Goal: Find specific page/section: Find specific page/section

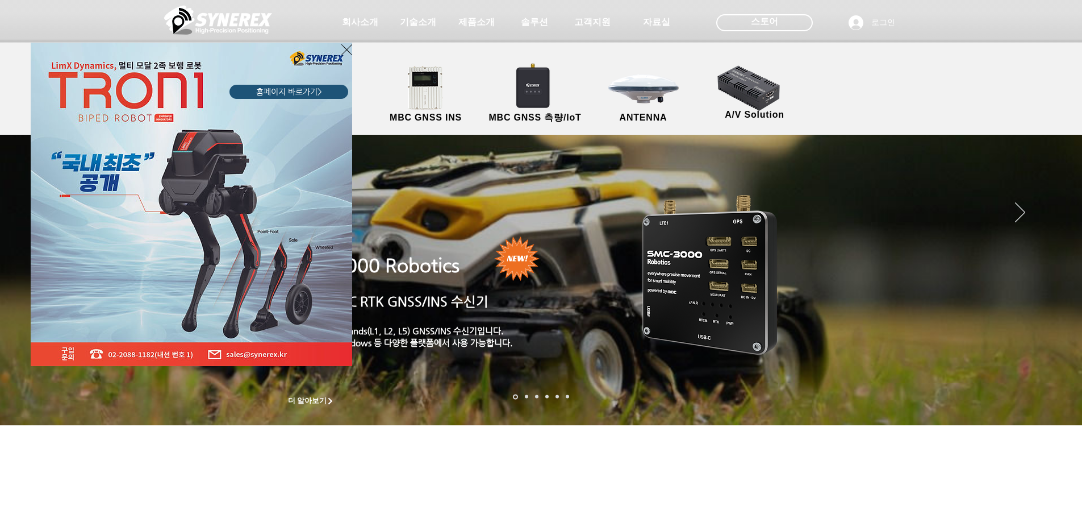
click at [653, 99] on div "LimX Dinamics" at bounding box center [541, 259] width 1082 height 518
click at [346, 51] on icon "사이트로 돌아가기" at bounding box center [346, 49] width 11 height 11
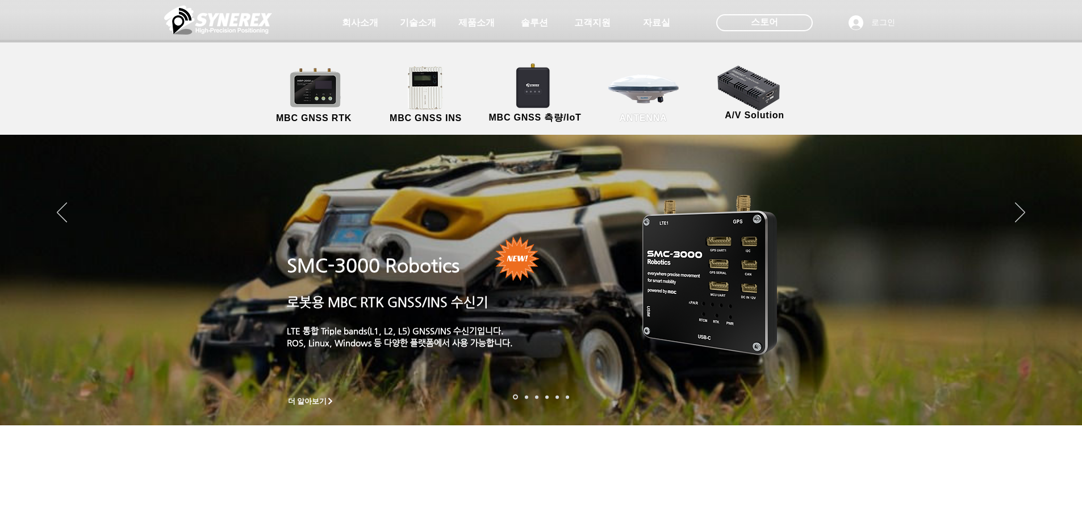
click at [619, 89] on link "ANTENNA" at bounding box center [643, 95] width 102 height 60
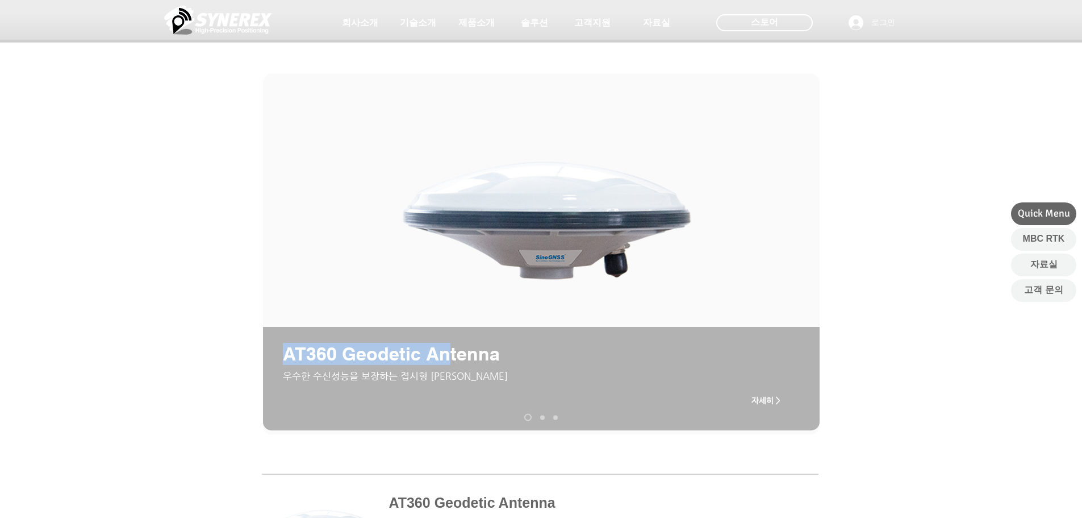
drag, startPoint x: 283, startPoint y: 357, endPoint x: 444, endPoint y: 359, distance: 160.2
click at [444, 359] on span "AT360 Geodetic Antenna" at bounding box center [391, 354] width 217 height 22
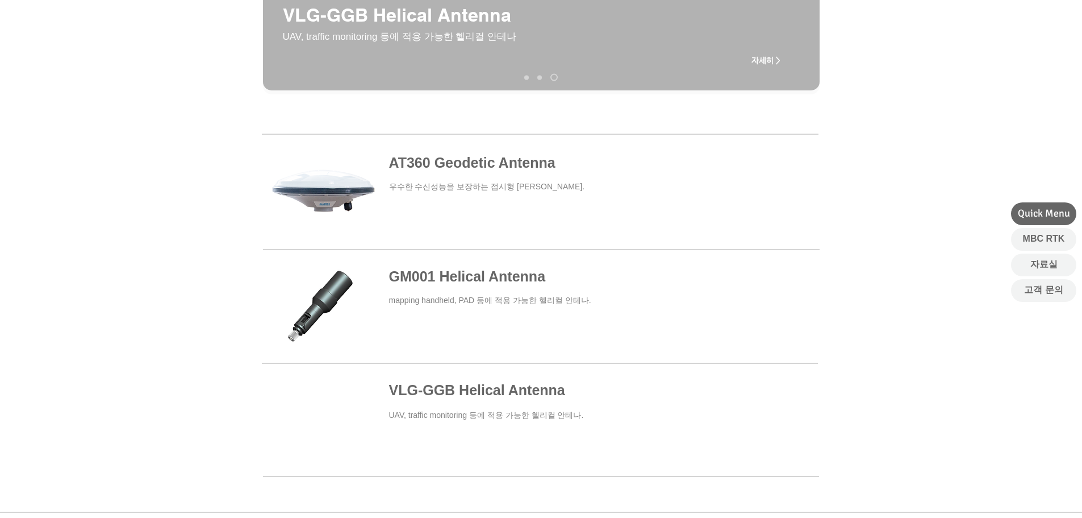
scroll to position [340, 0]
click at [456, 162] on span at bounding box center [540, 191] width 556 height 105
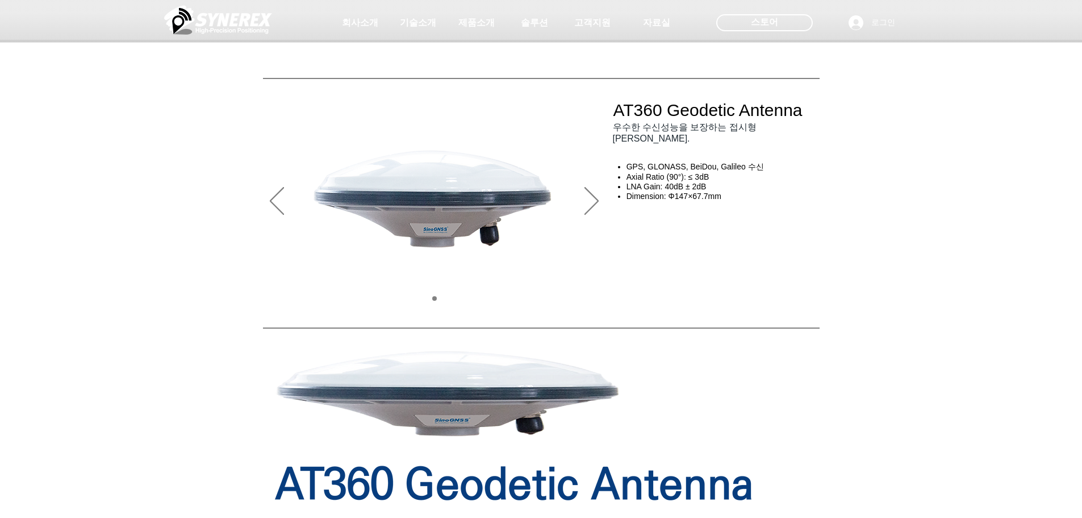
click at [440, 227] on img "슬라이드쇼" at bounding box center [434, 196] width 281 height 152
click at [594, 201] on icon "다음" at bounding box center [592, 201] width 14 height 28
click at [592, 199] on icon "다음" at bounding box center [592, 201] width 14 height 28
drag, startPoint x: 618, startPoint y: 116, endPoint x: 728, endPoint y: 118, distance: 110.2
click at [728, 118] on div at bounding box center [541, 84] width 1082 height 168
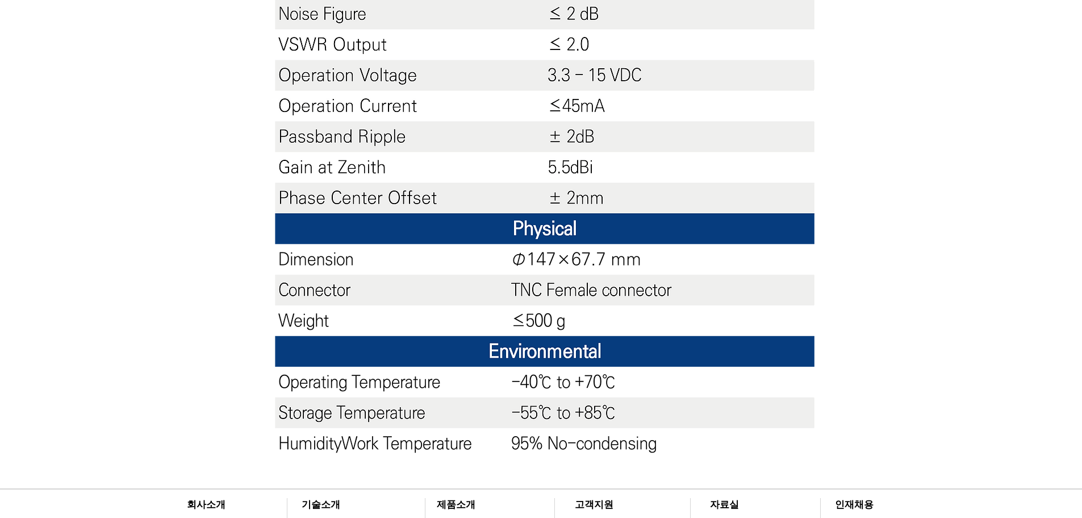
scroll to position [957, 0]
